Goal: Navigation & Orientation: Find specific page/section

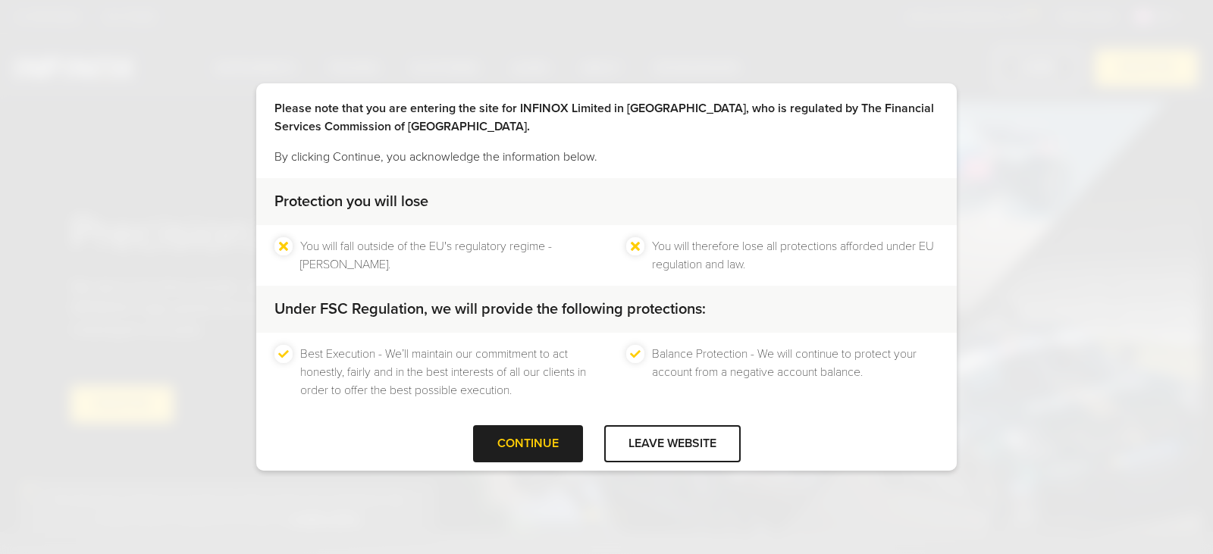
scroll to position [52, 0]
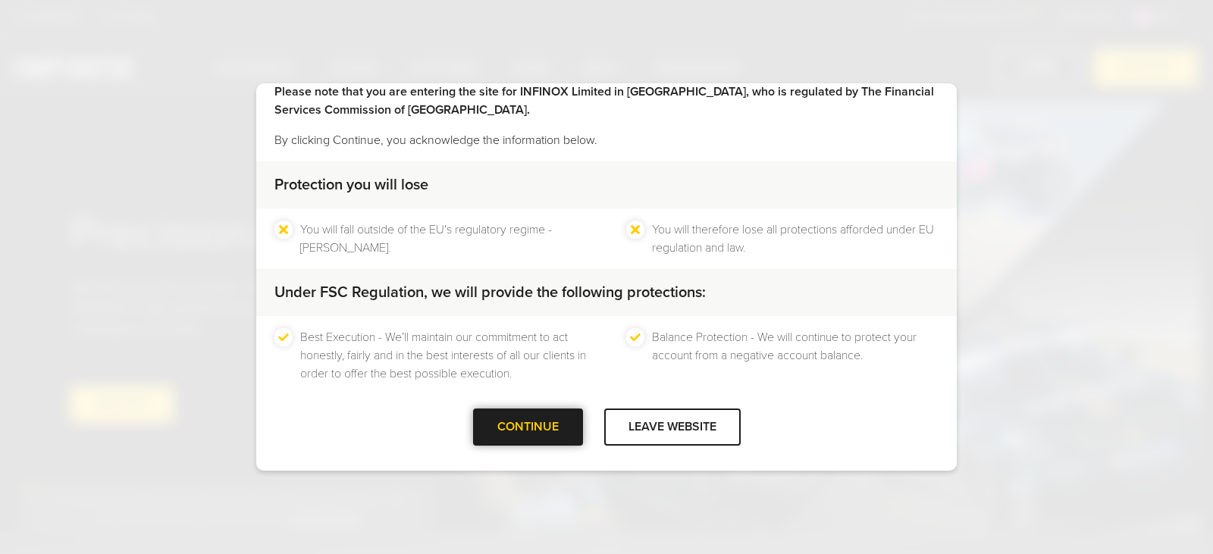
click at [528, 427] on div at bounding box center [528, 427] width 0 height 0
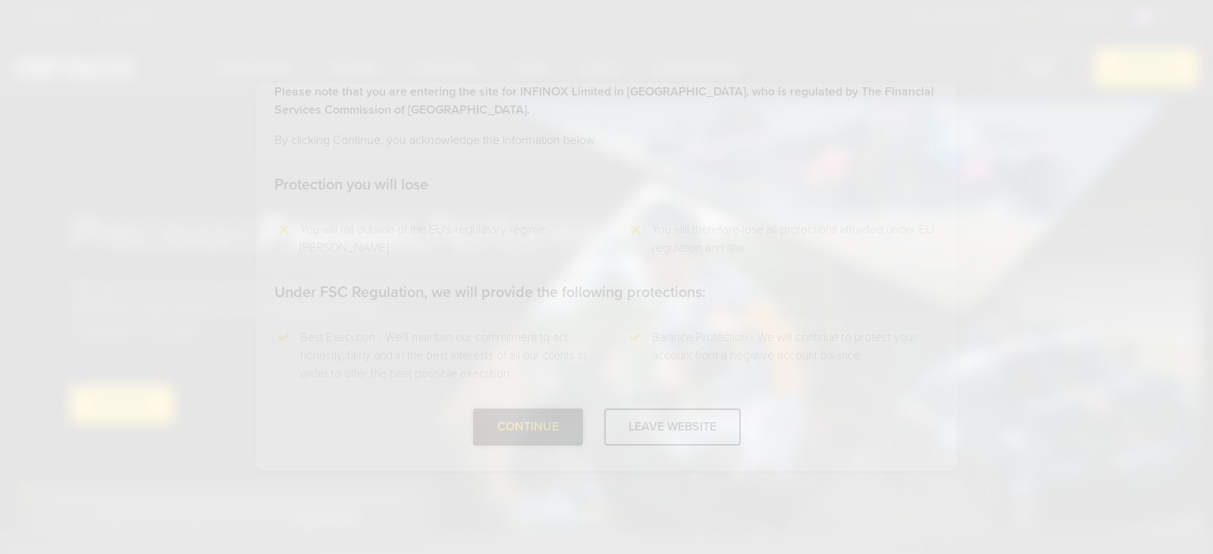
scroll to position [0, 0]
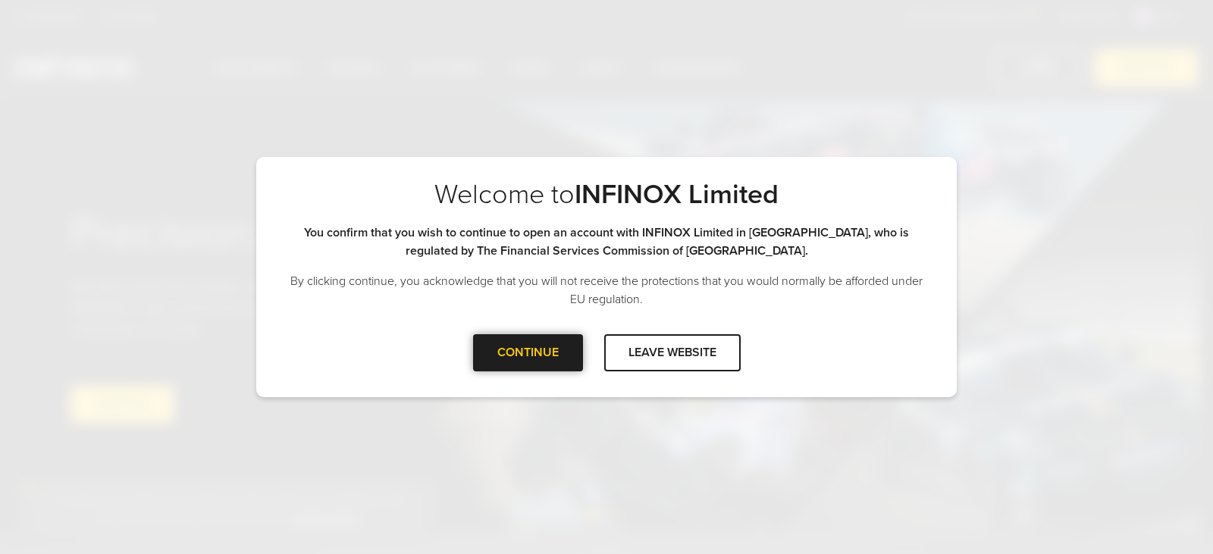
click at [528, 352] on div at bounding box center [528, 352] width 0 height 0
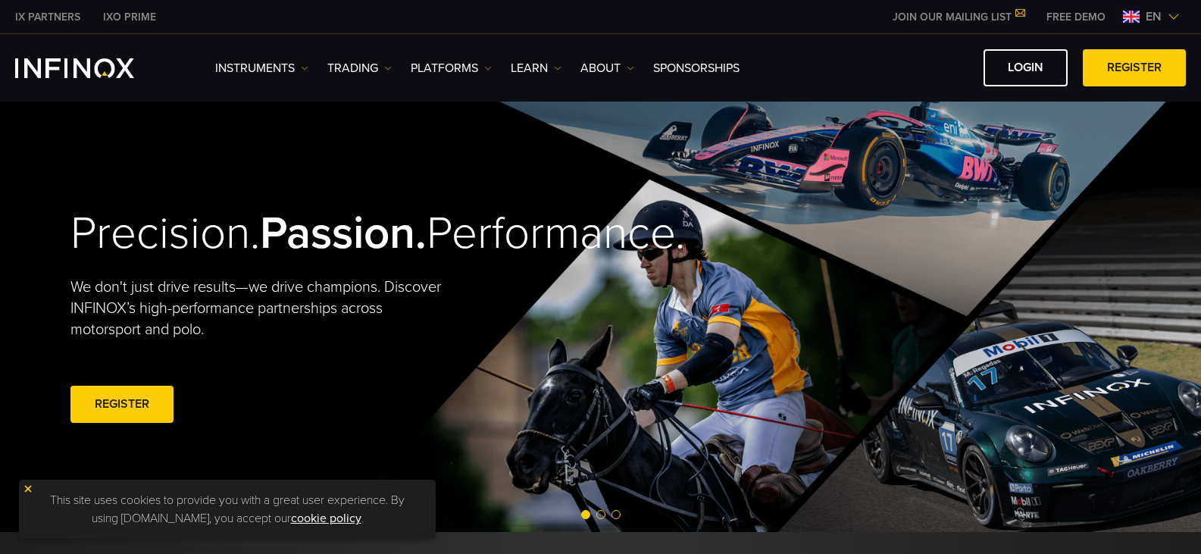
click at [957, 71] on div "LOGIN REGISTER" at bounding box center [968, 67] width 435 height 37
click at [1003, 69] on link "LOGIN" at bounding box center [1026, 67] width 84 height 37
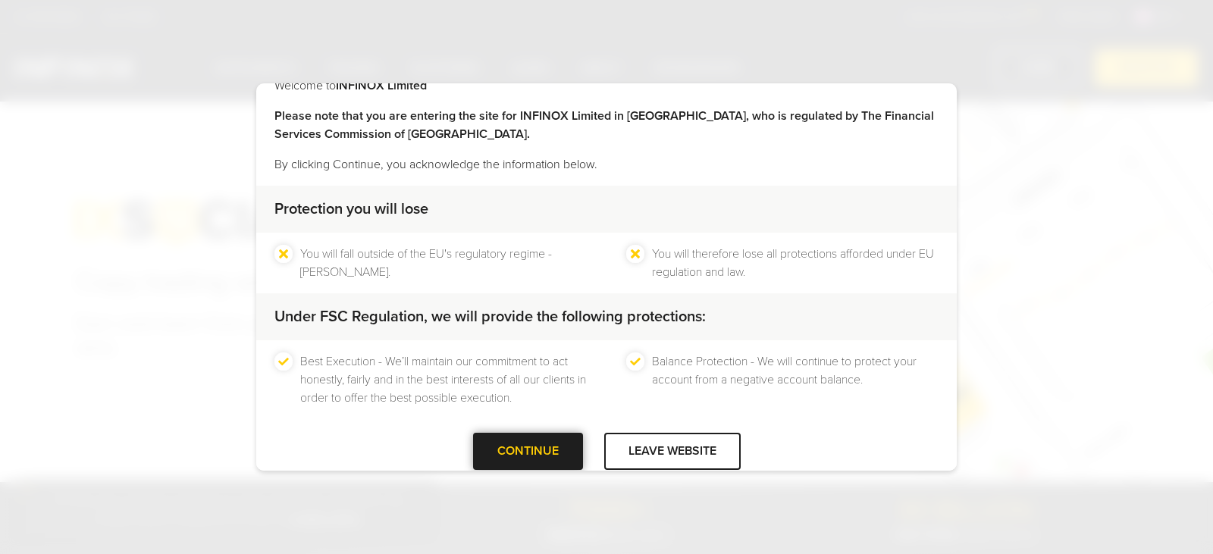
scroll to position [52, 0]
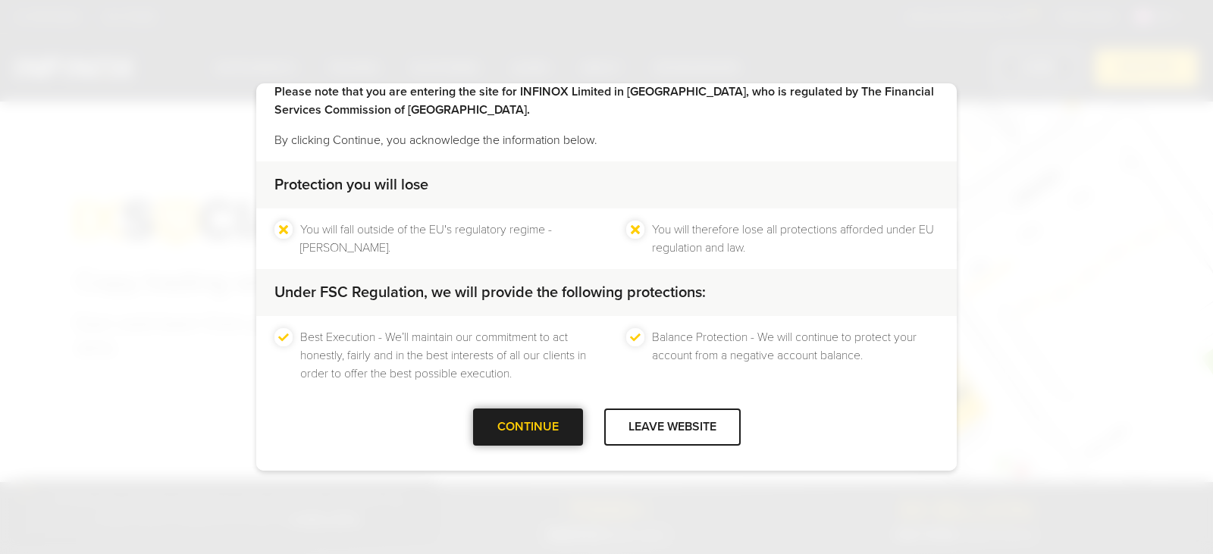
drag, startPoint x: 522, startPoint y: 416, endPoint x: 517, endPoint y: 410, distance: 8.1
click at [517, 410] on div "CONTINUE" at bounding box center [528, 427] width 110 height 37
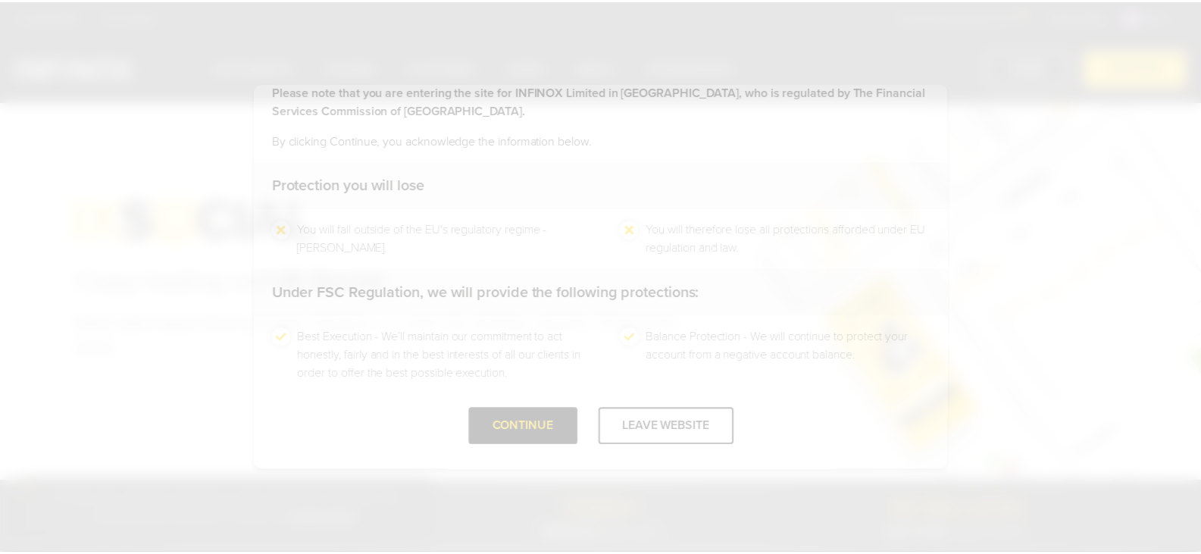
scroll to position [0, 0]
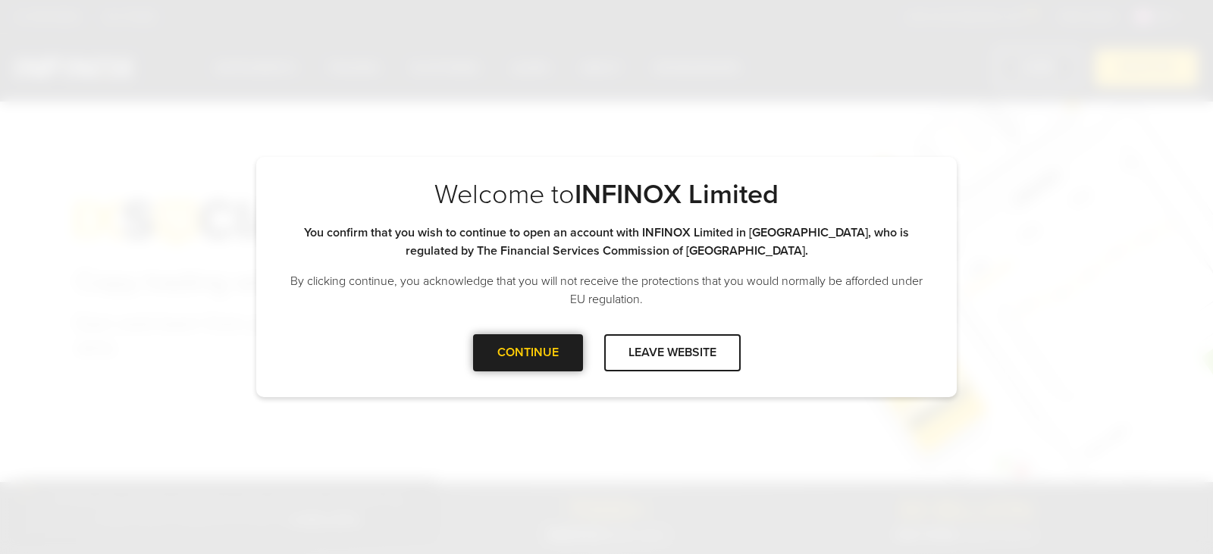
click at [523, 370] on div "CONTINUE" at bounding box center [528, 352] width 110 height 37
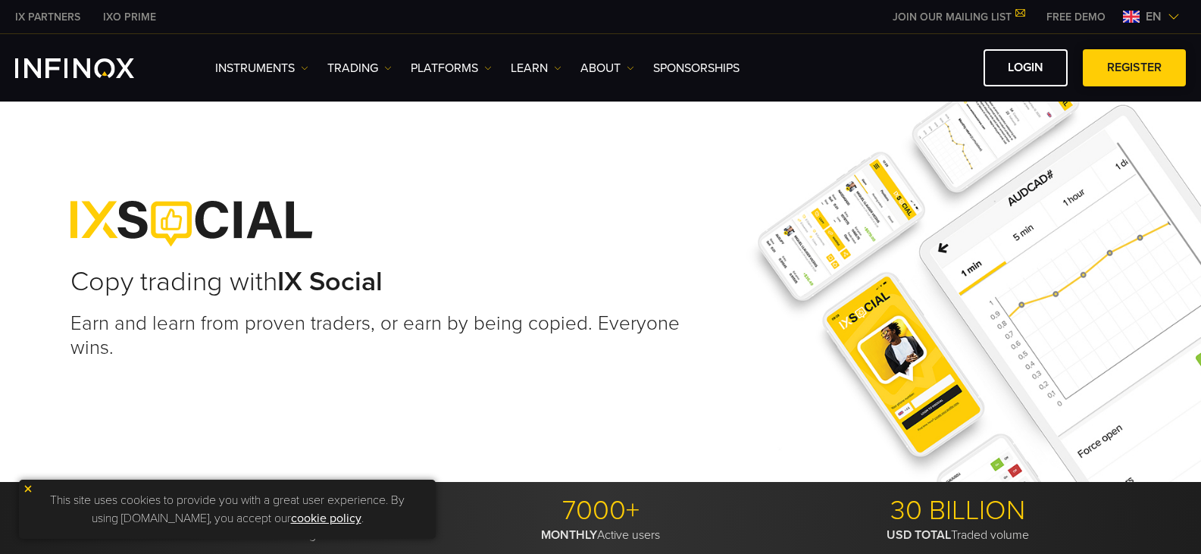
click at [1135, 68] on span at bounding box center [1135, 68] width 0 height 0
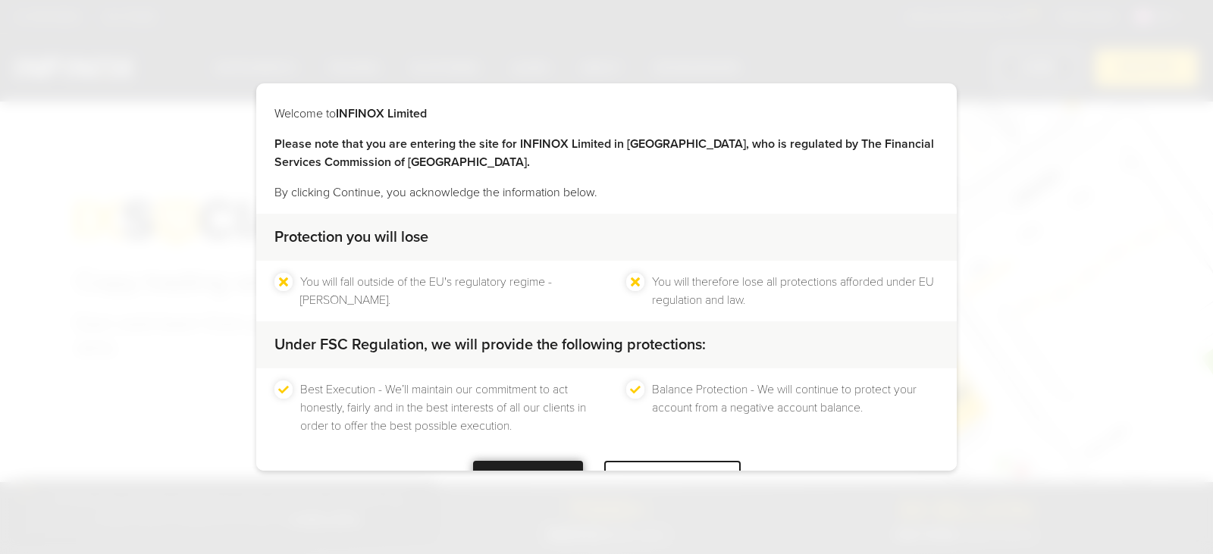
scroll to position [52, 0]
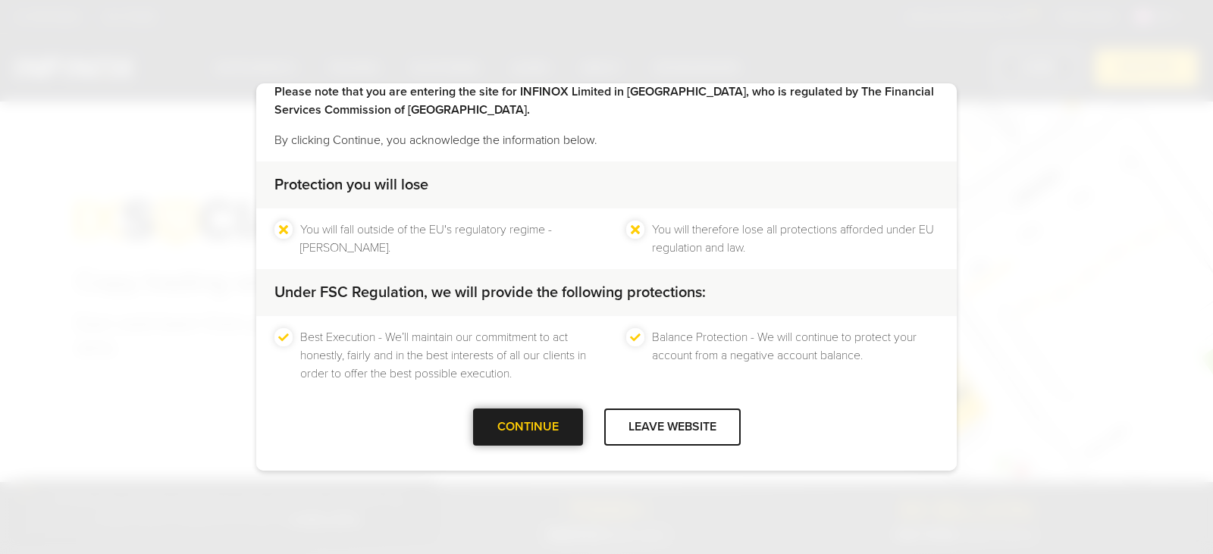
click at [527, 466] on div "Welcome to INFINOX Limited Please note that you are entering the site for INFIN…" at bounding box center [606, 277] width 700 height 388
click at [528, 427] on div at bounding box center [528, 427] width 0 height 0
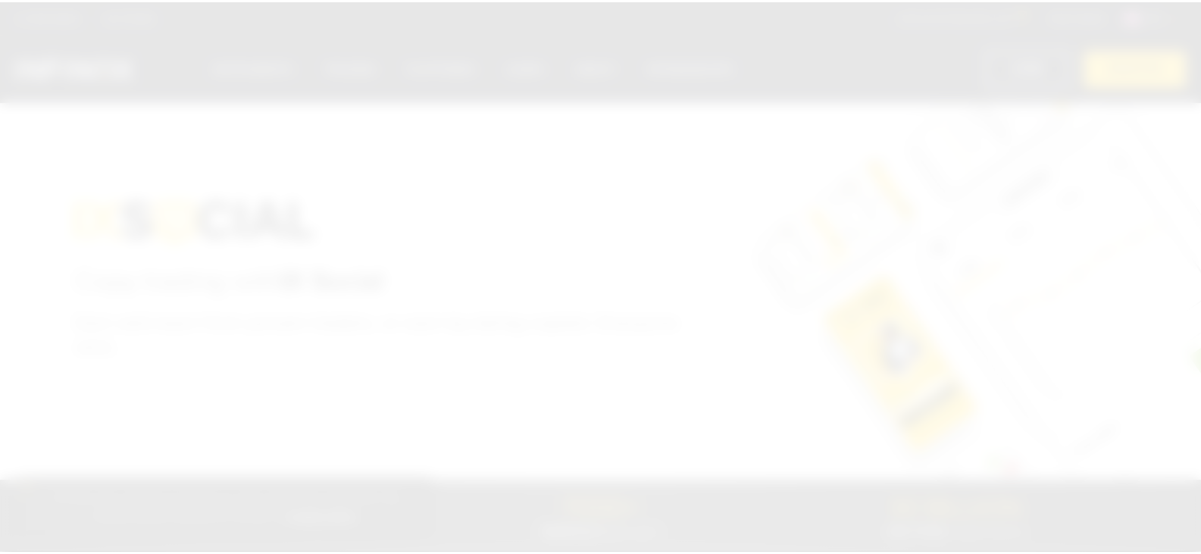
scroll to position [0, 0]
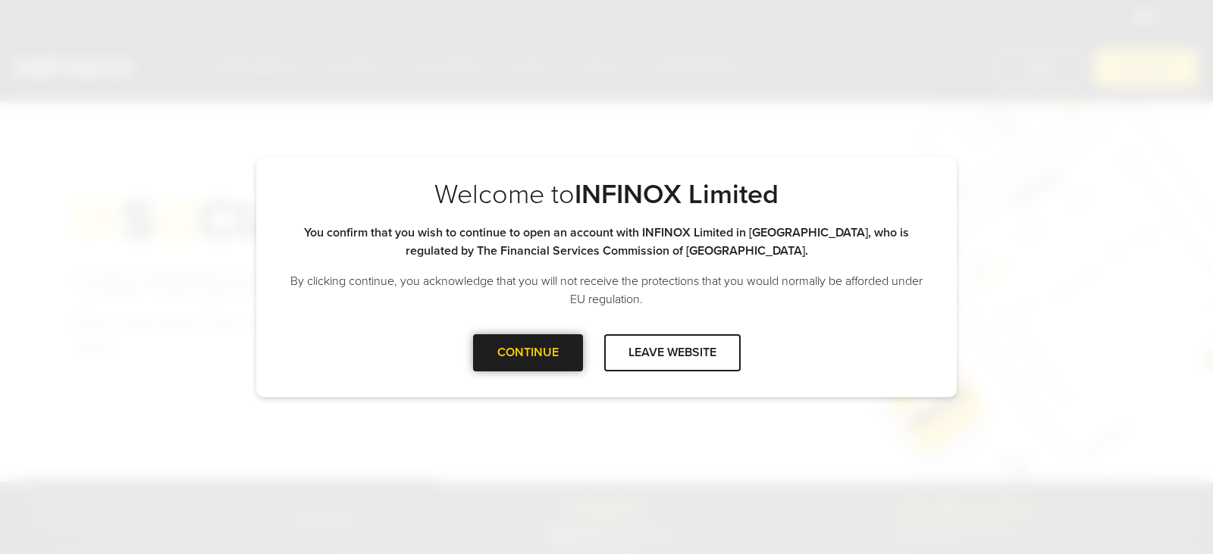
click at [528, 352] on div at bounding box center [528, 352] width 0 height 0
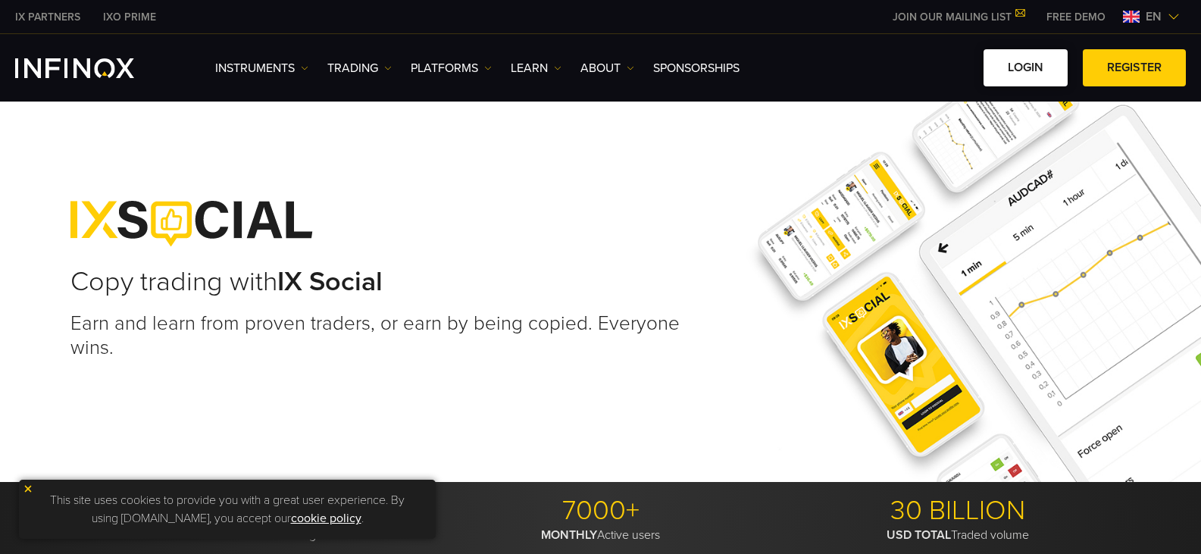
click at [1027, 55] on link "LOGIN" at bounding box center [1026, 67] width 84 height 37
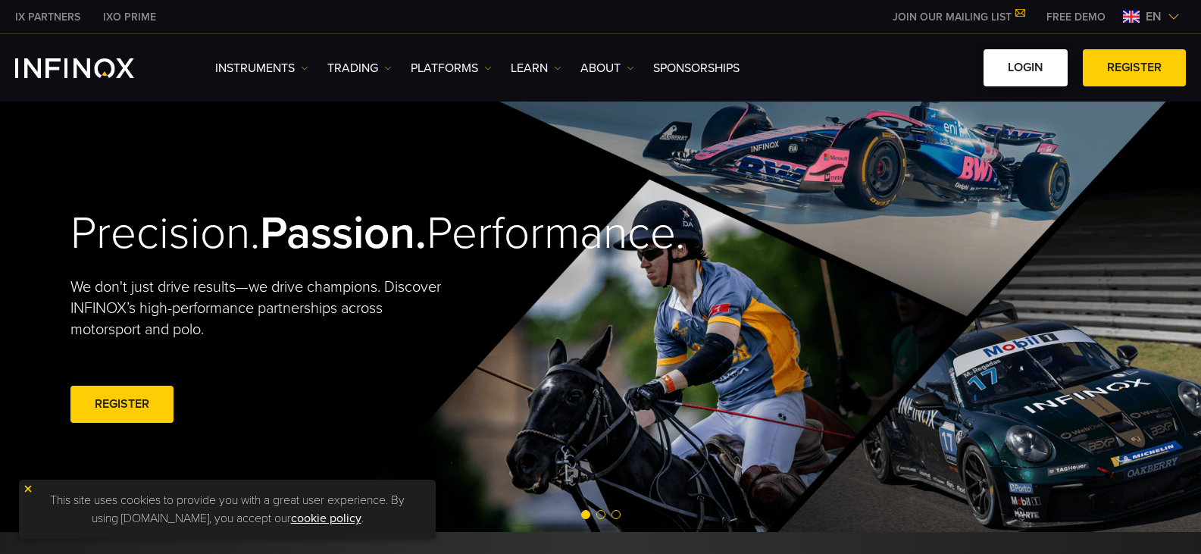
click at [1026, 64] on link "LOGIN" at bounding box center [1026, 67] width 84 height 37
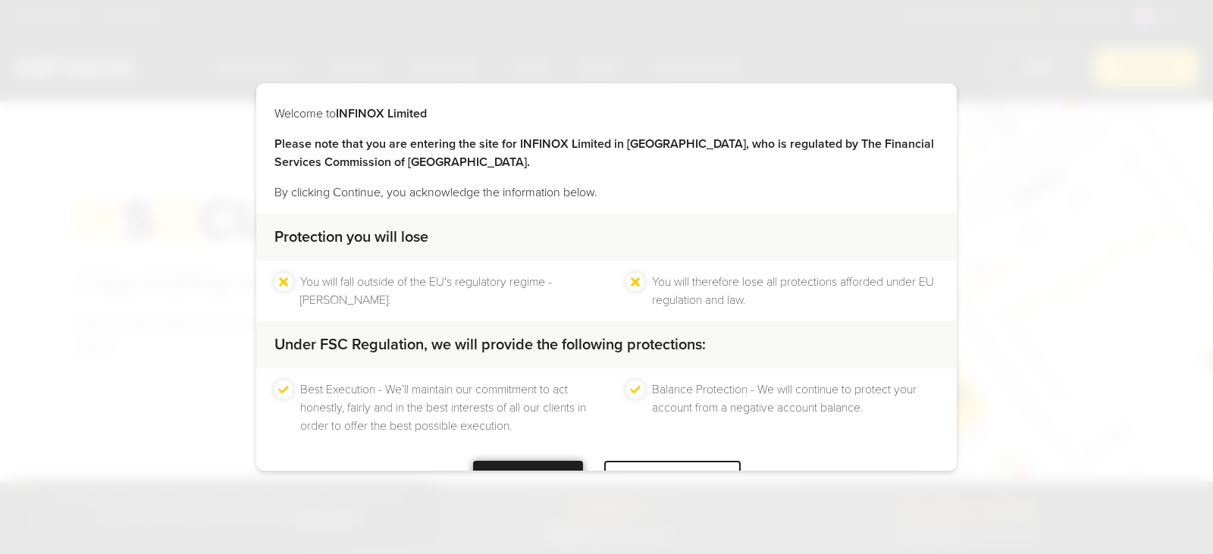
click at [528, 479] on div at bounding box center [528, 479] width 0 height 0
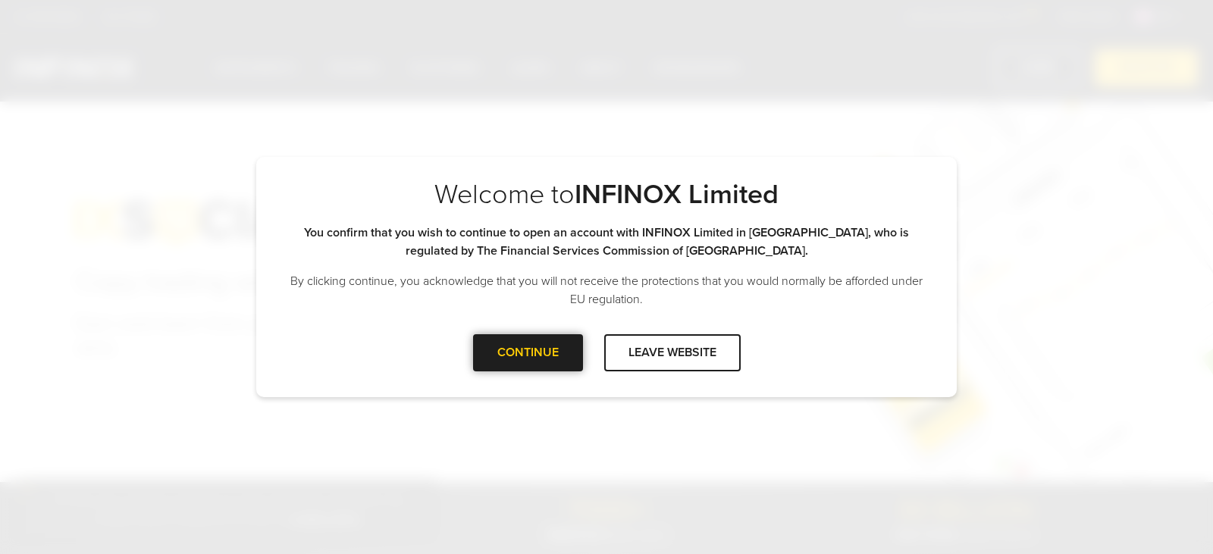
click at [528, 352] on div at bounding box center [528, 352] width 0 height 0
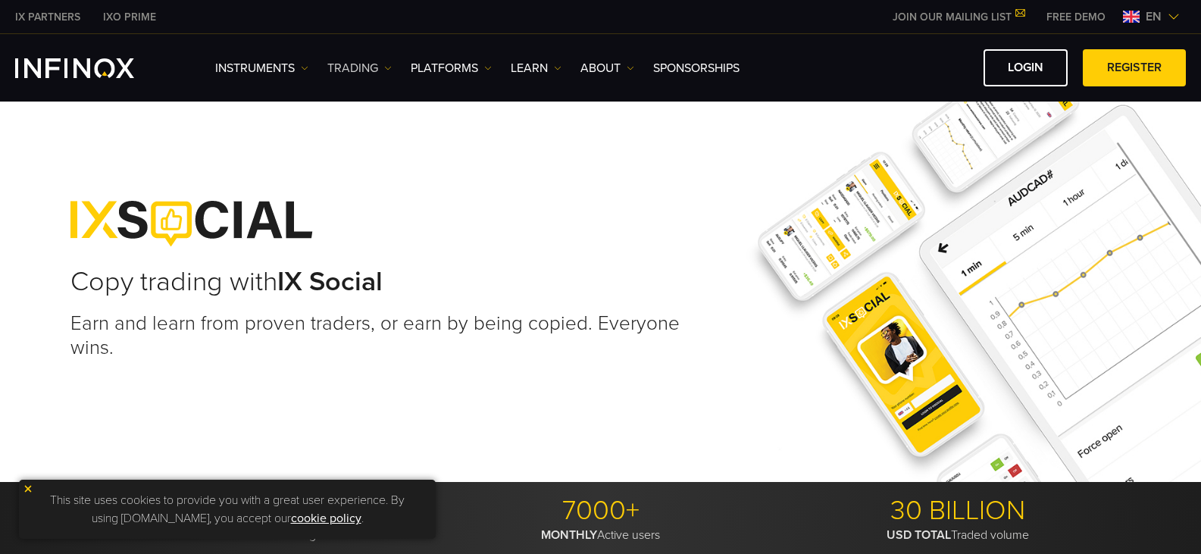
click at [357, 74] on link "TRADING" at bounding box center [359, 68] width 64 height 18
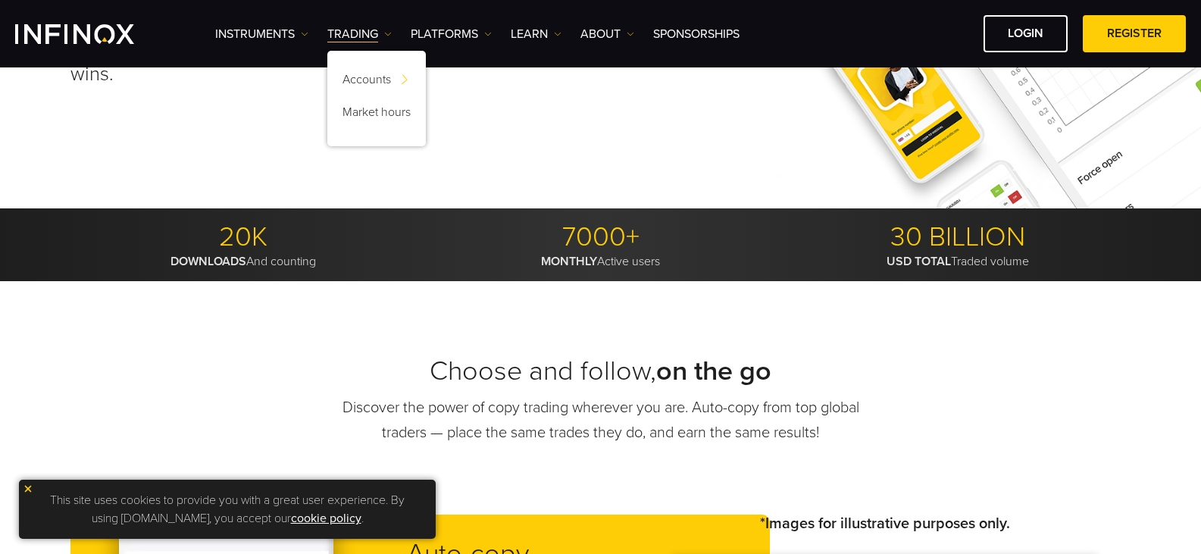
scroll to position [76, 0]
